Goal: Task Accomplishment & Management: Use online tool/utility

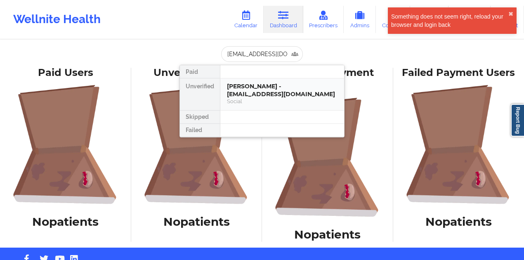
click at [250, 98] on div "Social" at bounding box center [282, 101] width 111 height 7
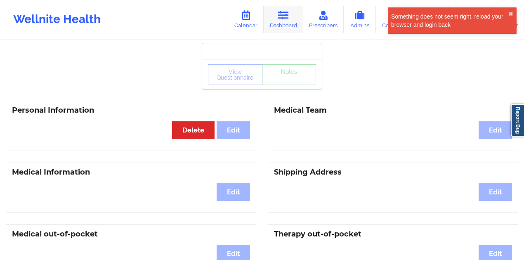
click at [276, 16] on link "Dashboard" at bounding box center [284, 19] width 40 height 27
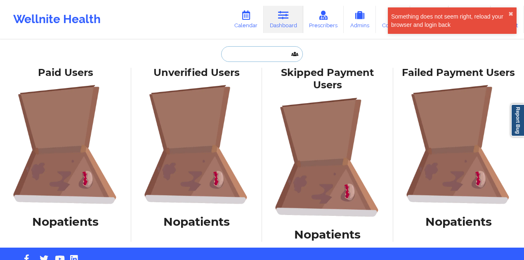
click at [254, 54] on input "text" at bounding box center [262, 54] width 82 height 16
paste input "[EMAIL_ADDRESS][DOMAIN_NAME]"
type input "[EMAIL_ADDRESS][DOMAIN_NAME]"
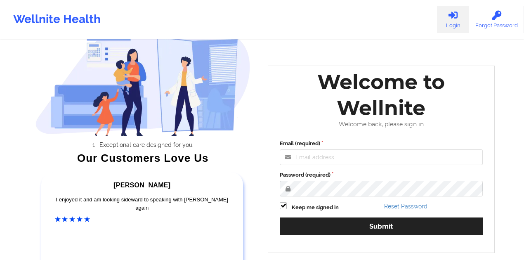
scroll to position [82, 0]
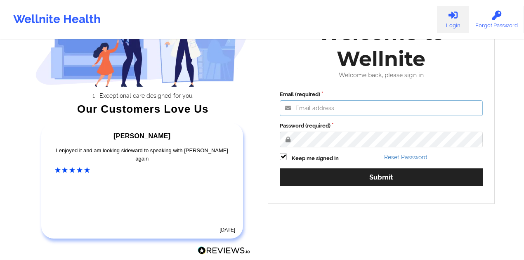
type input "utkarsh.pandey@wellnite.com"
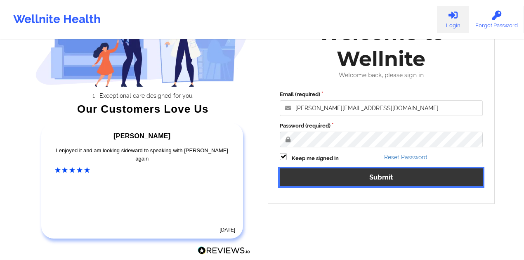
click at [319, 174] on button "Submit" at bounding box center [381, 177] width 203 height 18
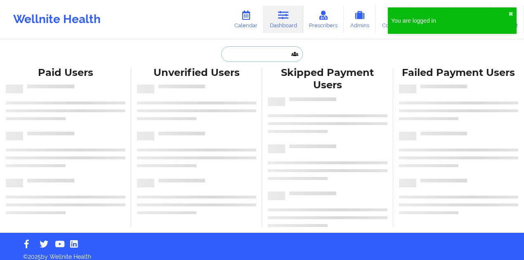
click at [232, 56] on input "text" at bounding box center [262, 54] width 82 height 16
paste input "[EMAIL_ADDRESS][DOMAIN_NAME]"
type input "[EMAIL_ADDRESS][DOMAIN_NAME]"
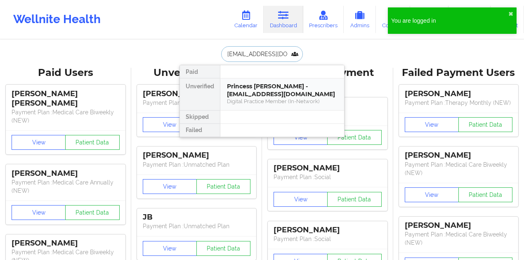
click at [244, 86] on div "Princess Martinez - martinezp2@chop.edu" at bounding box center [282, 89] width 111 height 15
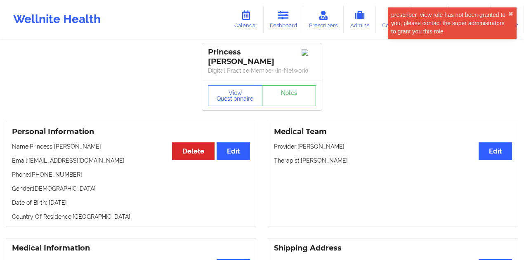
click at [38, 156] on p "Email: martinezp2@chop.edu" at bounding box center [131, 160] width 238 height 8
drag, startPoint x: 38, startPoint y: 156, endPoint x: 84, endPoint y: 157, distance: 45.8
click at [84, 157] on p "Email: martinezp2@chop.edu" at bounding box center [131, 160] width 238 height 8
copy p "[EMAIL_ADDRESS][DOMAIN_NAME]"
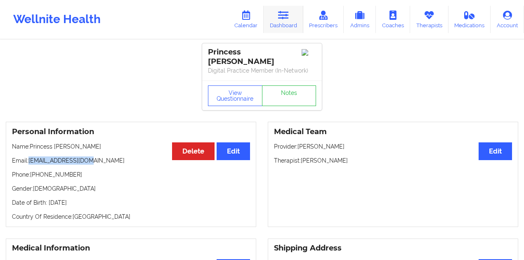
click at [290, 21] on link "Dashboard" at bounding box center [284, 19] width 40 height 27
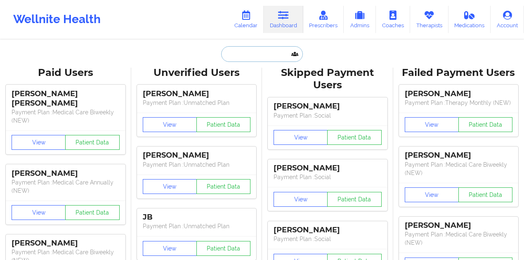
click at [274, 54] on input "text" at bounding box center [262, 54] width 82 height 16
paste input "marissas2222@gmail.com"
type input "marissas2222@gmail.com"
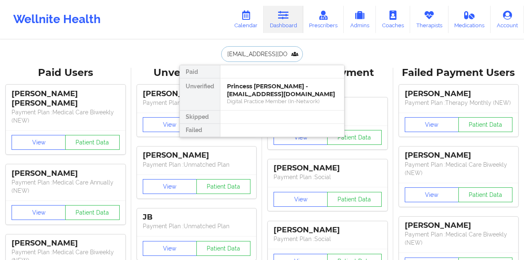
scroll to position [0, 2]
click at [268, 90] on div "Marissa Stockmeyer - marissas2222@gmail.com" at bounding box center [282, 89] width 111 height 15
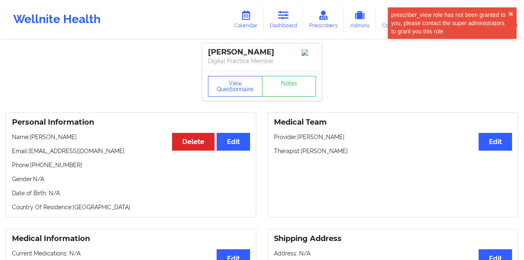
click at [84, 23] on div "Wellnite Health" at bounding box center [57, 19] width 114 height 33
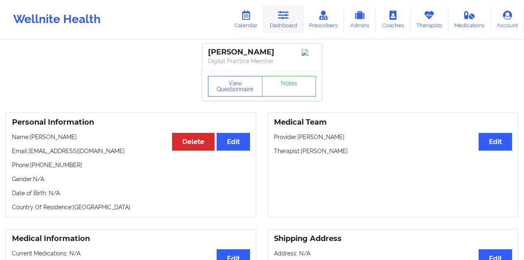
click at [276, 24] on link "Dashboard" at bounding box center [284, 19] width 40 height 27
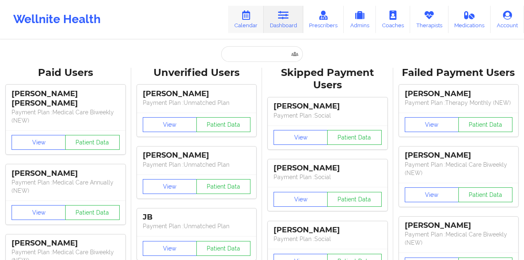
click at [261, 21] on link "Calendar" at bounding box center [245, 19] width 35 height 27
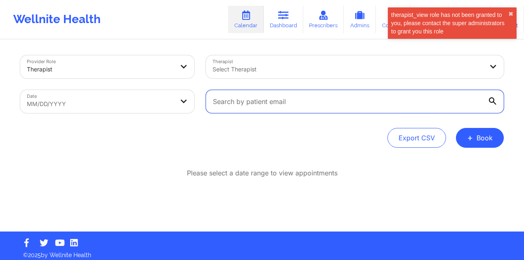
click at [305, 96] on input "text" at bounding box center [355, 101] width 298 height 23
paste input "aford9142@gmail.com"
type input "aford9142@gmail.com"
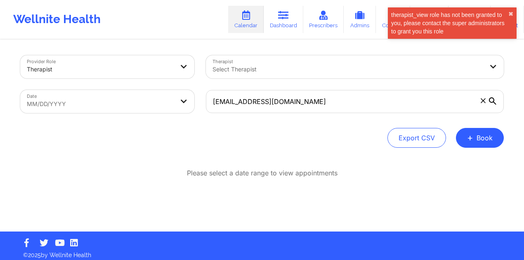
click at [40, 101] on body "therapist_view role has not been granted to you, please contact the super admin…" at bounding box center [262, 130] width 524 height 260
select select "2025-8"
select select "2025-9"
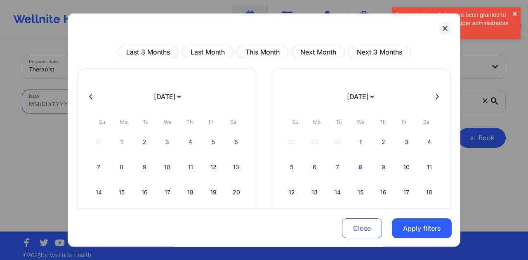
click at [87, 91] on div at bounding box center [263, 96] width 375 height 12
click at [92, 93] on button at bounding box center [91, 96] width 8 height 7
select select "2025-7"
select select "2025-8"
click at [92, 93] on button at bounding box center [91, 96] width 8 height 7
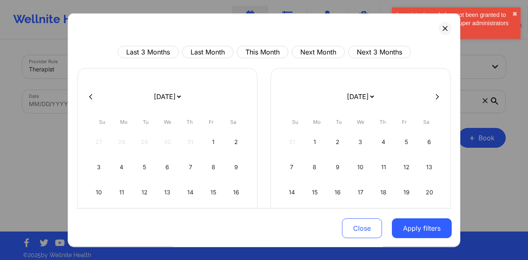
select select "2025-6"
select select "2025-7"
click at [146, 141] on div "1" at bounding box center [144, 141] width 21 height 23
select select "2025-6"
select select "2025-7"
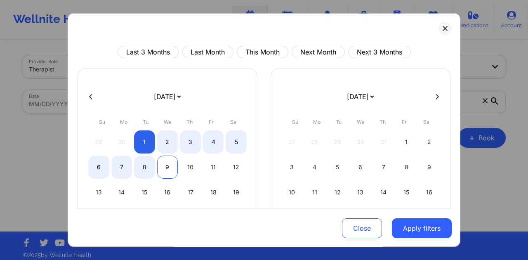
click at [167, 169] on div "9" at bounding box center [167, 166] width 21 height 23
select select "2025-6"
select select "2025-7"
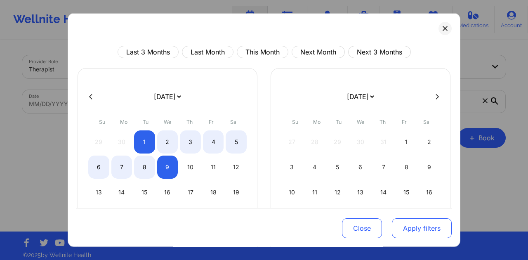
click at [400, 225] on button "Apply filters" at bounding box center [422, 229] width 60 height 20
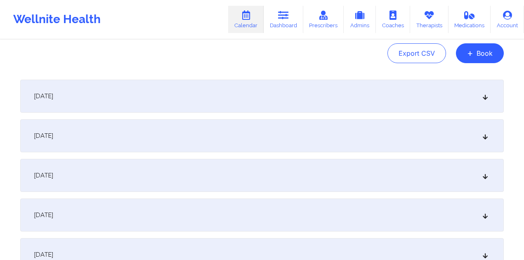
scroll to position [137, 0]
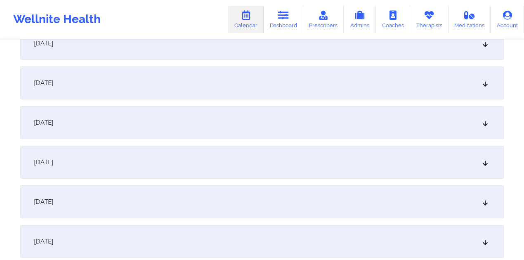
click at [143, 157] on div "July 4, 2025" at bounding box center [261, 162] width 483 height 33
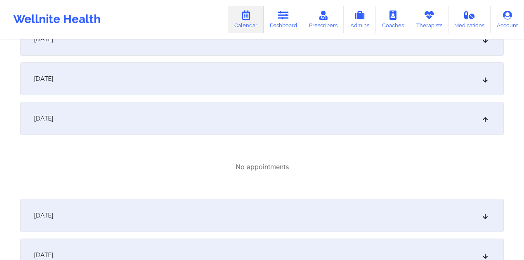
scroll to position [220, 0]
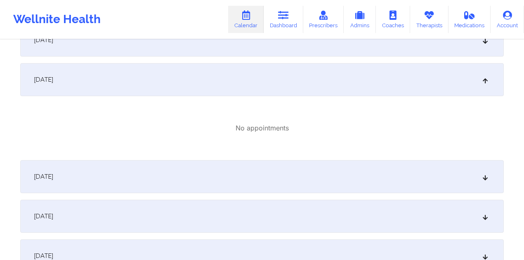
click at [212, 78] on div "July 4, 2025" at bounding box center [261, 79] width 483 height 33
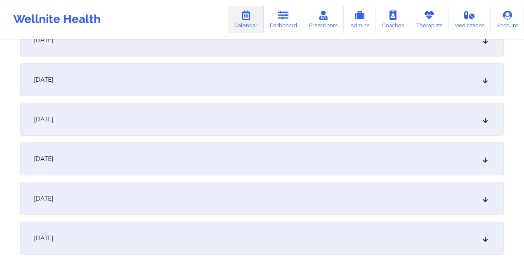
click at [207, 79] on div "July 4, 2025" at bounding box center [261, 79] width 483 height 33
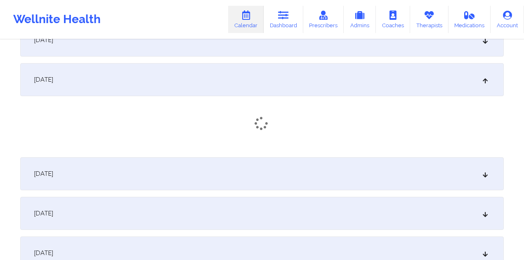
click at [205, 84] on div "July 4, 2025" at bounding box center [261, 79] width 483 height 33
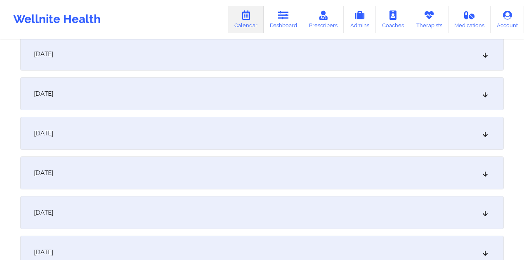
scroll to position [192, 0]
